Goal: Information Seeking & Learning: Learn about a topic

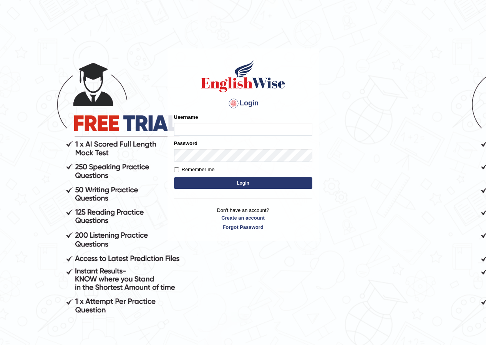
click at [196, 131] on input "Username" at bounding box center [243, 129] width 138 height 13
type input "Geekaur"
click at [201, 168] on label "Remember me" at bounding box center [194, 170] width 41 height 8
click at [179, 168] on input "Remember me" at bounding box center [176, 169] width 5 height 5
checkbox input "true"
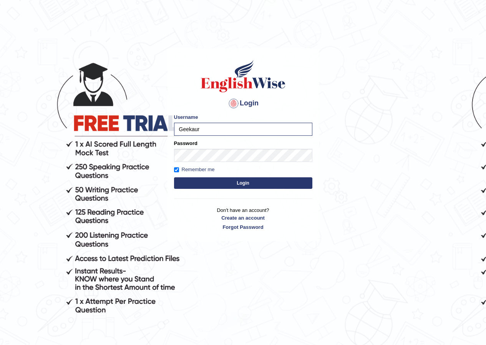
click at [235, 183] on button "Login" at bounding box center [243, 183] width 138 height 12
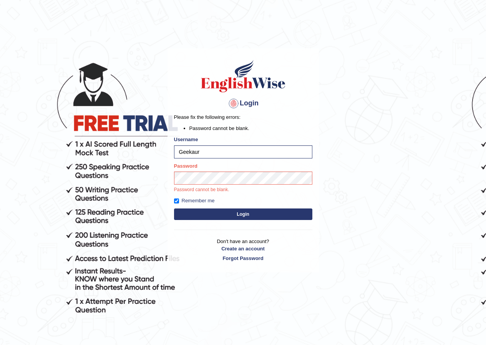
click at [237, 212] on button "Login" at bounding box center [243, 214] width 138 height 12
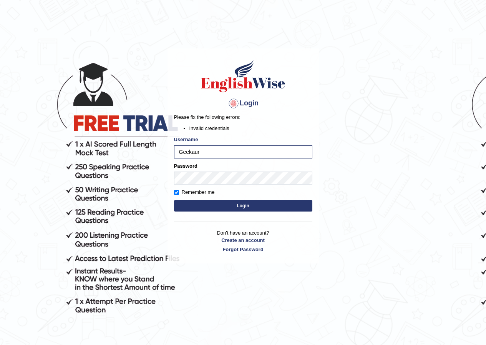
click at [207, 205] on button "Login" at bounding box center [243, 206] width 138 height 12
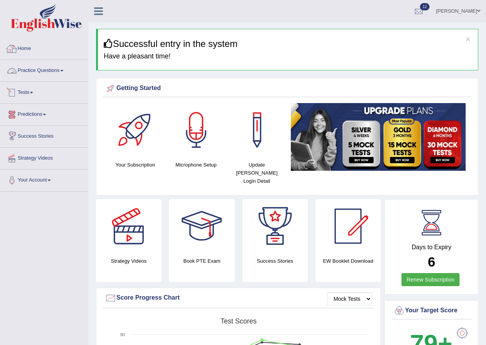
click at [61, 68] on link "Practice Questions" at bounding box center [44, 69] width 88 height 19
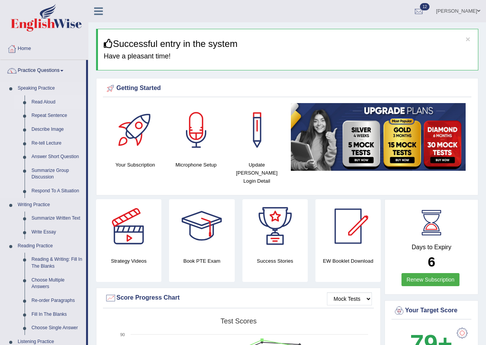
click at [42, 104] on link "Read Aloud" at bounding box center [57, 102] width 58 height 14
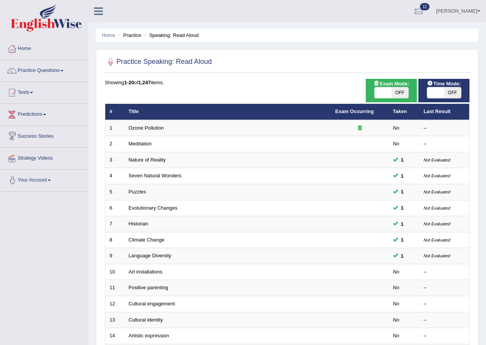
click at [57, 70] on link "Practice Questions" at bounding box center [44, 69] width 88 height 19
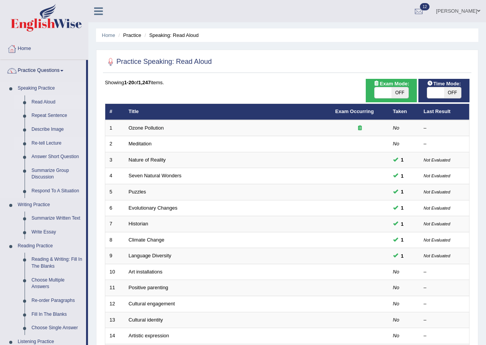
click at [45, 143] on link "Re-tell Lecture" at bounding box center [57, 143] width 58 height 14
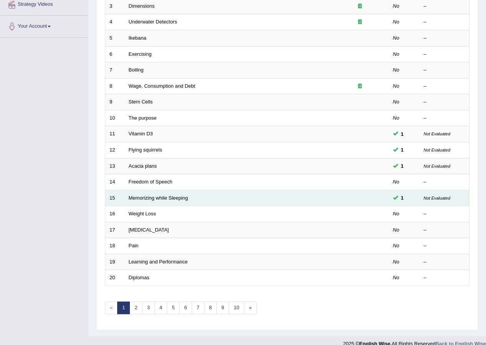
scroll to position [164, 0]
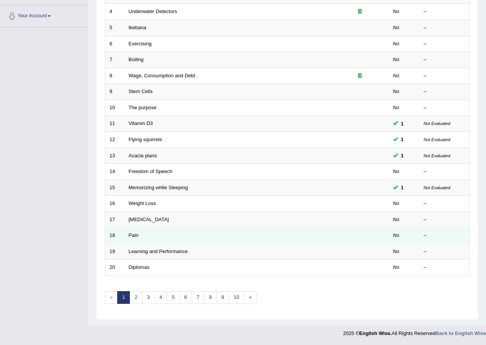
click at [140, 233] on td "Pain" at bounding box center [228, 236] width 207 height 16
click at [140, 236] on td "Pain" at bounding box center [228, 236] width 207 height 16
click at [137, 237] on link "Pain" at bounding box center [134, 235] width 10 height 6
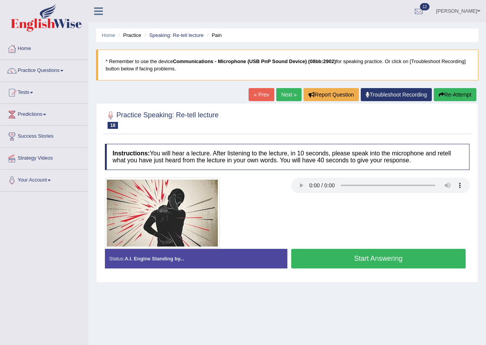
click at [286, 100] on link "Next »" at bounding box center [288, 94] width 25 height 13
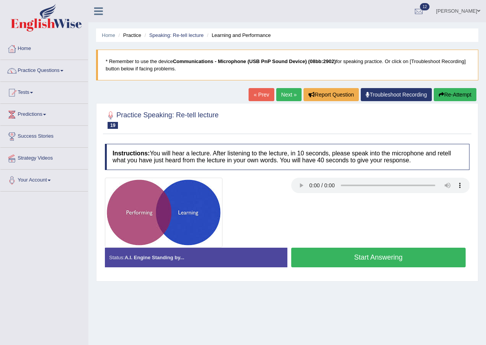
click at [362, 261] on button "Start Answering" at bounding box center [378, 258] width 175 height 20
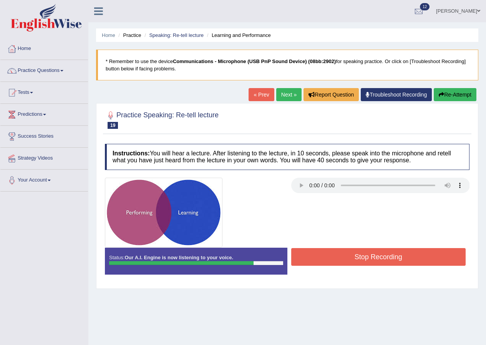
click at [375, 255] on button "Stop Recording" at bounding box center [378, 257] width 175 height 18
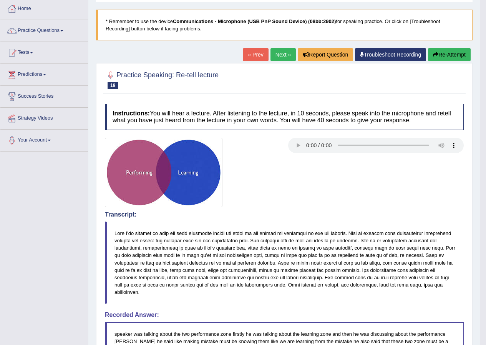
scroll to position [38, 0]
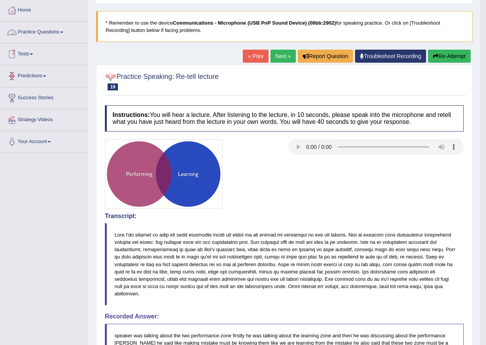
click at [53, 33] on link "Practice Questions" at bounding box center [44, 31] width 88 height 19
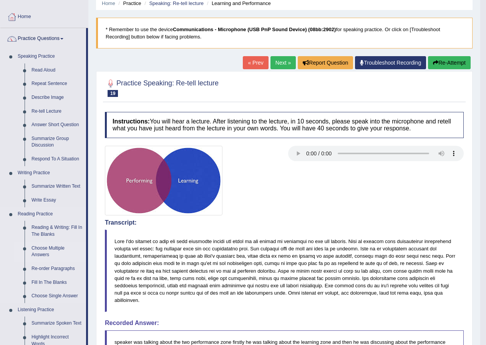
scroll to position [0, 0]
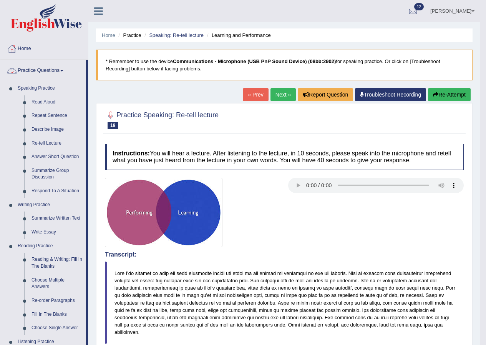
click at [57, 67] on link "Practice Questions" at bounding box center [43, 69] width 86 height 19
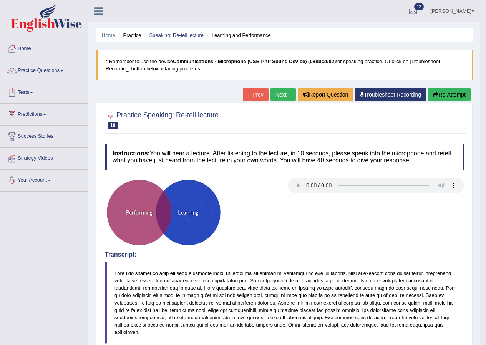
click at [33, 93] on link "Tests" at bounding box center [44, 91] width 88 height 19
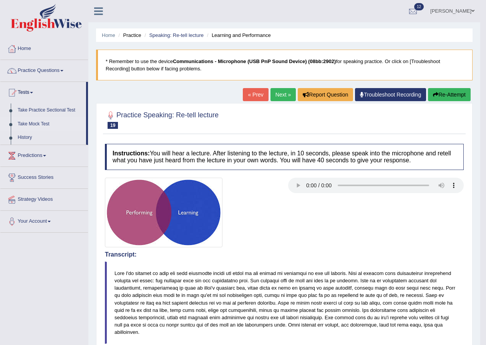
click at [42, 124] on link "Take Mock Test" at bounding box center [50, 124] width 72 height 14
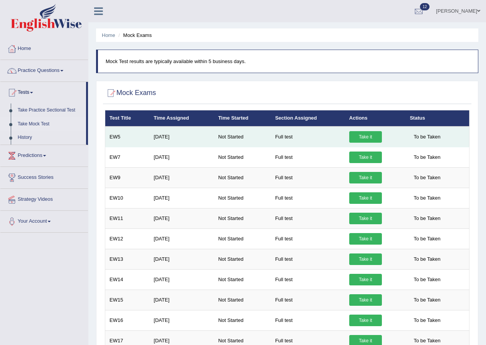
click at [371, 136] on link "Take it" at bounding box center [365, 137] width 33 height 12
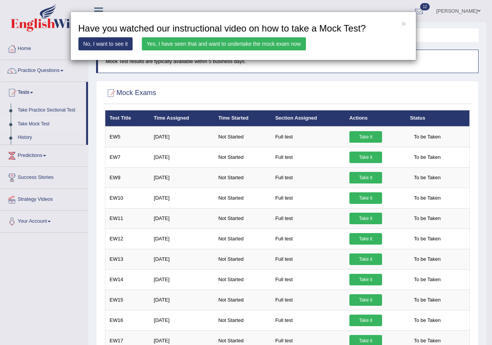
click at [273, 42] on link "Yes, I have seen that and want to undertake the mock exam now" at bounding box center [224, 43] width 164 height 13
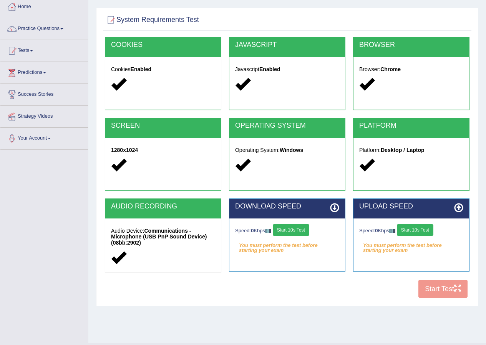
scroll to position [20, 0]
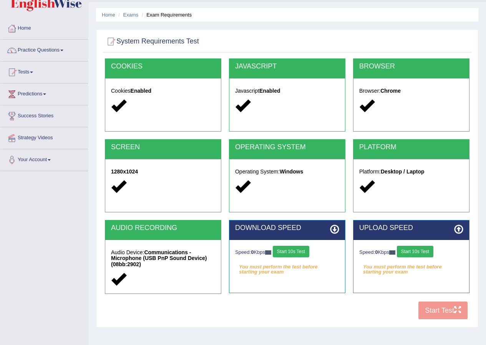
click at [298, 255] on button "Start 10s Test" at bounding box center [291, 252] width 37 height 12
click at [423, 250] on button "Start 10s Test" at bounding box center [415, 252] width 37 height 12
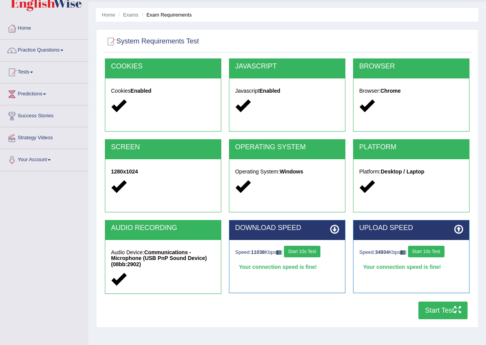
click at [460, 308] on icon "button" at bounding box center [457, 309] width 7 height 7
